Goal: Task Accomplishment & Management: Use online tool/utility

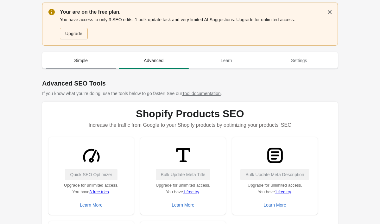
scroll to position [0, 0]
click at [84, 61] on span "Simple" at bounding box center [81, 60] width 70 height 11
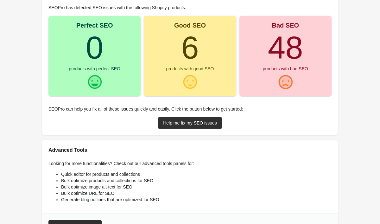
scroll to position [113, 0]
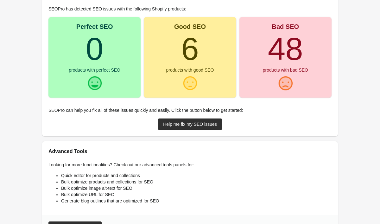
click at [204, 58] on div "Good SEO 6 products with good SEO" at bounding box center [190, 57] width 92 height 81
click at [200, 120] on link "Help me fix my SEO issues" at bounding box center [190, 124] width 64 height 11
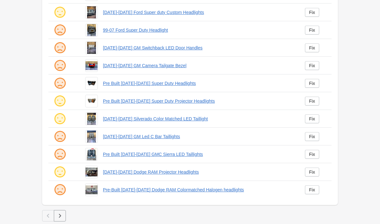
scroll to position [169, 0]
click at [62, 220] on button "button" at bounding box center [60, 215] width 12 height 11
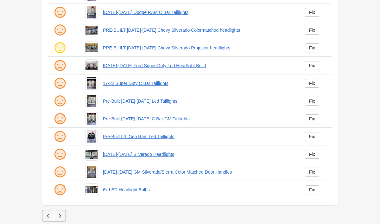
scroll to position [169, 0]
click at [62, 217] on icon "button" at bounding box center [60, 216] width 6 height 6
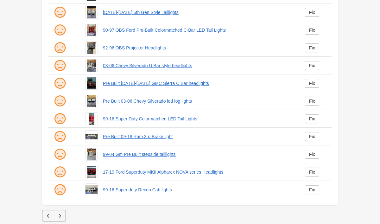
scroll to position [169, 0]
click at [123, 117] on link "99-16 Super Duty Colormatched LED Tail Lights" at bounding box center [199, 119] width 192 height 6
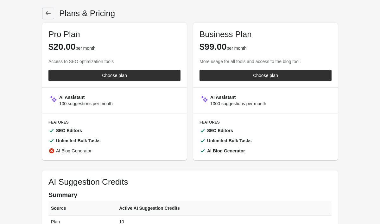
click at [51, 14] on icon at bounding box center [48, 13] width 6 height 6
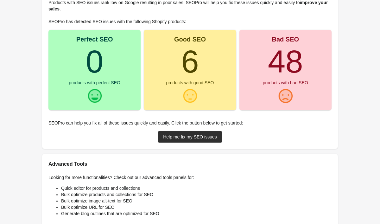
scroll to position [159, 0]
